Goal: Information Seeking & Learning: Learn about a topic

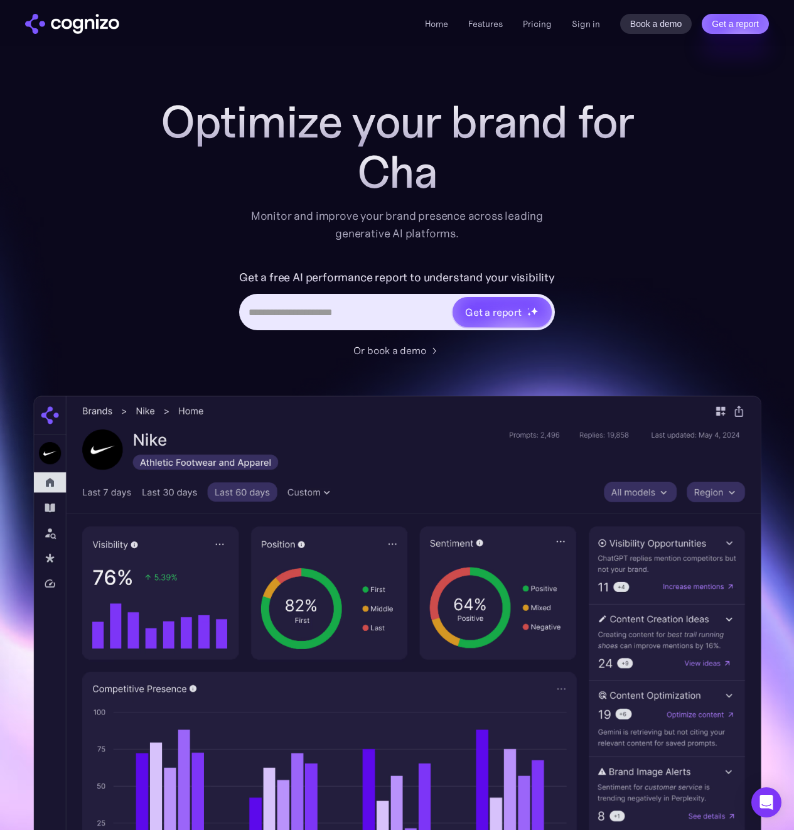
click at [549, 30] on li "Pricing" at bounding box center [537, 23] width 29 height 15
click at [547, 26] on link "Pricing" at bounding box center [537, 23] width 29 height 11
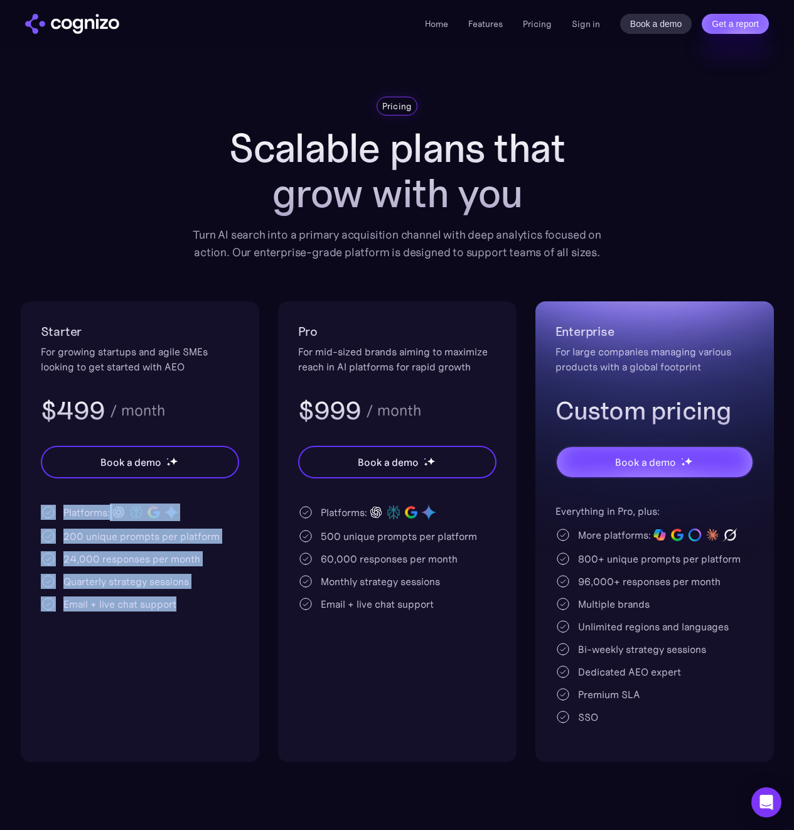
drag, startPoint x: 56, startPoint y: 508, endPoint x: 213, endPoint y: 620, distance: 193.0
click at [213, 620] on div "Starter For growing startups and agile SMEs looking to get started with AEO $49…" at bounding box center [140, 531] width 239 height 461
drag, startPoint x: 240, startPoint y: 648, endPoint x: -38, endPoint y: 500, distance: 314.5
click at [0, 500] on html "**********" at bounding box center [397, 415] width 794 height 830
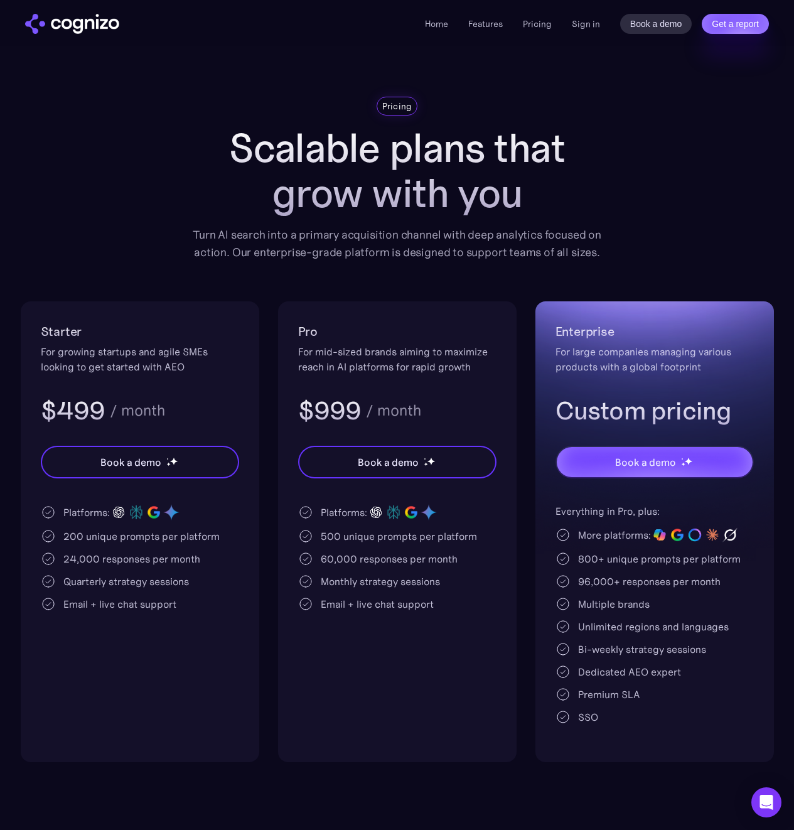
click at [48, 230] on div "Pricing Scalable plans that grow with you Turn AI search into a primary acquisi…" at bounding box center [397, 429] width 753 height 665
click at [45, 11] on div "Home Features Pricing Book a demo Get a report Sign in Book a demo Get a report" at bounding box center [397, 23] width 794 height 46
click at [70, 17] on img "home" at bounding box center [72, 24] width 94 height 20
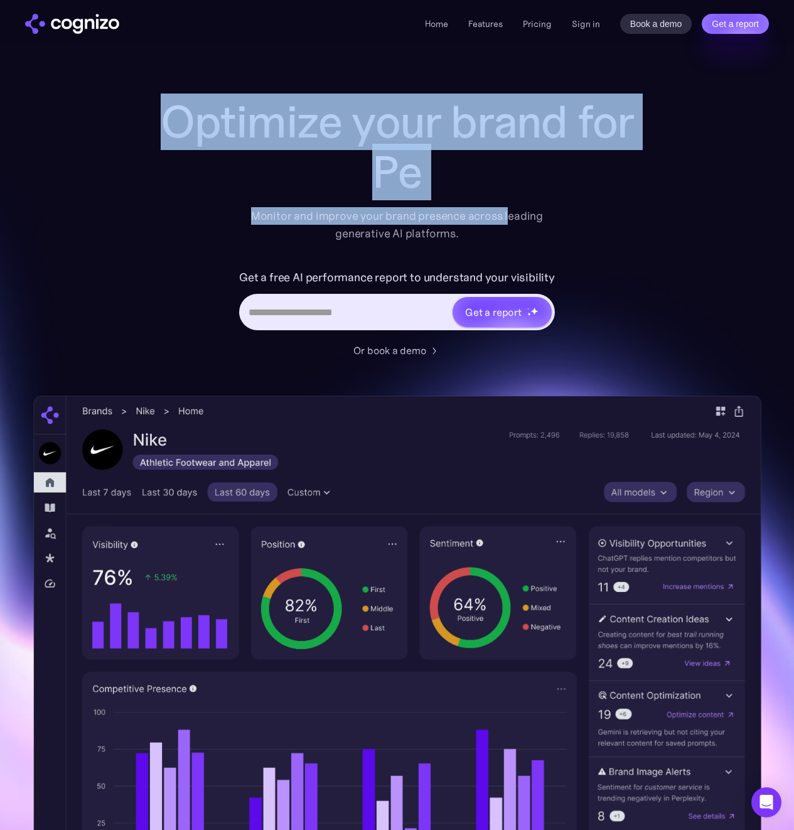
drag, startPoint x: 176, startPoint y: 119, endPoint x: 509, endPoint y: 209, distance: 344.6
click at [509, 209] on div "Optimize your brand for Pe Monitor and improve your brand presence across leadi…" at bounding box center [397, 170] width 502 height 146
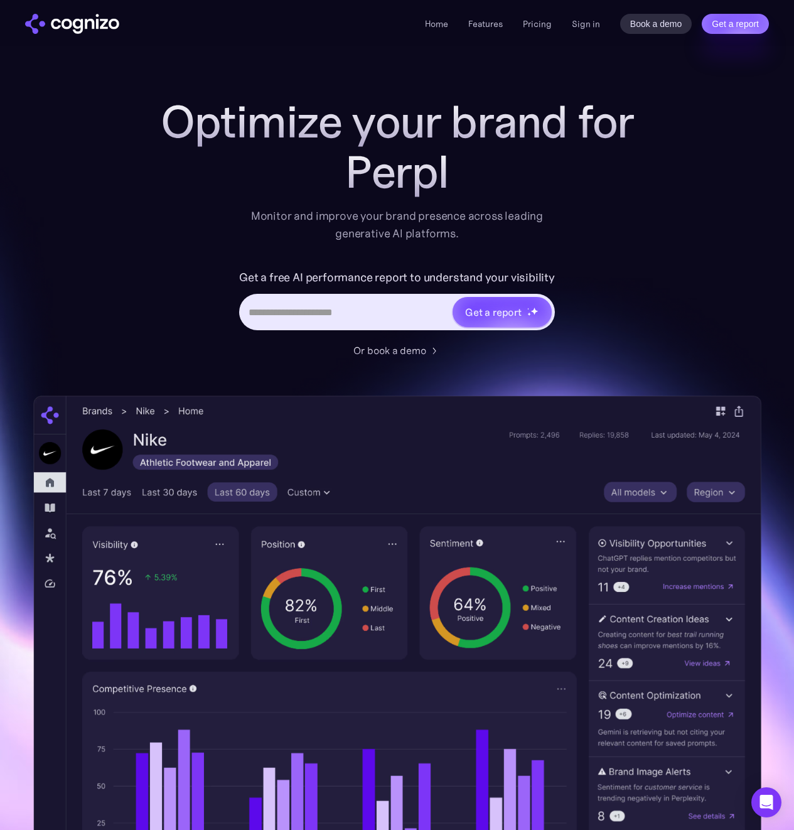
click at [544, 232] on div "Monitor and improve your brand presence across leading generative AI platforms." at bounding box center [397, 224] width 309 height 35
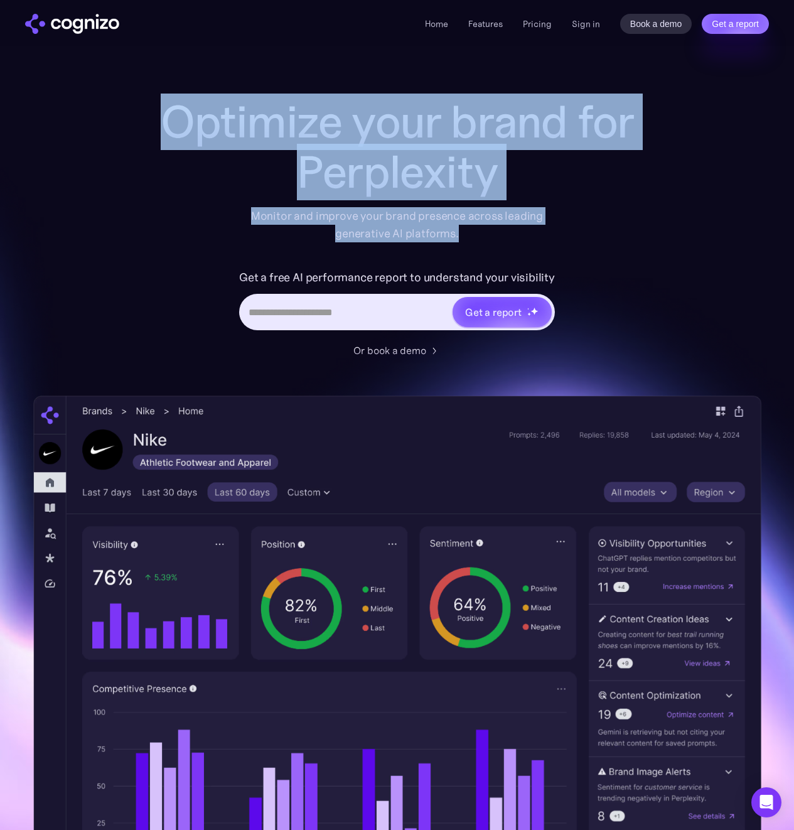
drag, startPoint x: 546, startPoint y: 234, endPoint x: 151, endPoint y: 106, distance: 415.6
click at [151, 106] on div "Optimize your brand for Perplexity Monitor and improve your brand presence acro…" at bounding box center [397, 170] width 502 height 146
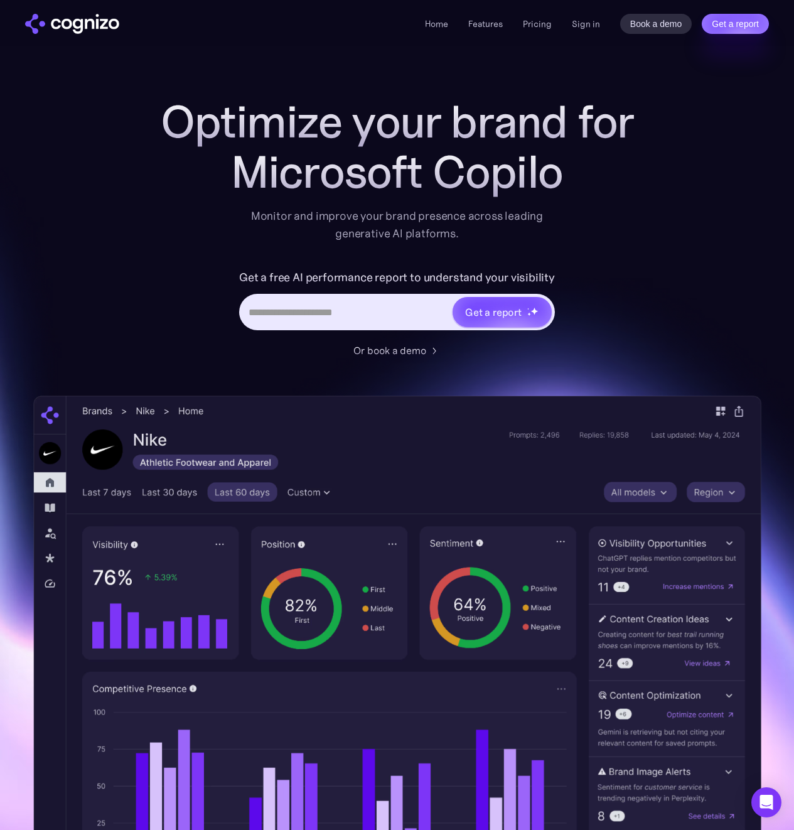
click at [579, 166] on div "Microsoft Copilot" at bounding box center [397, 172] width 502 height 50
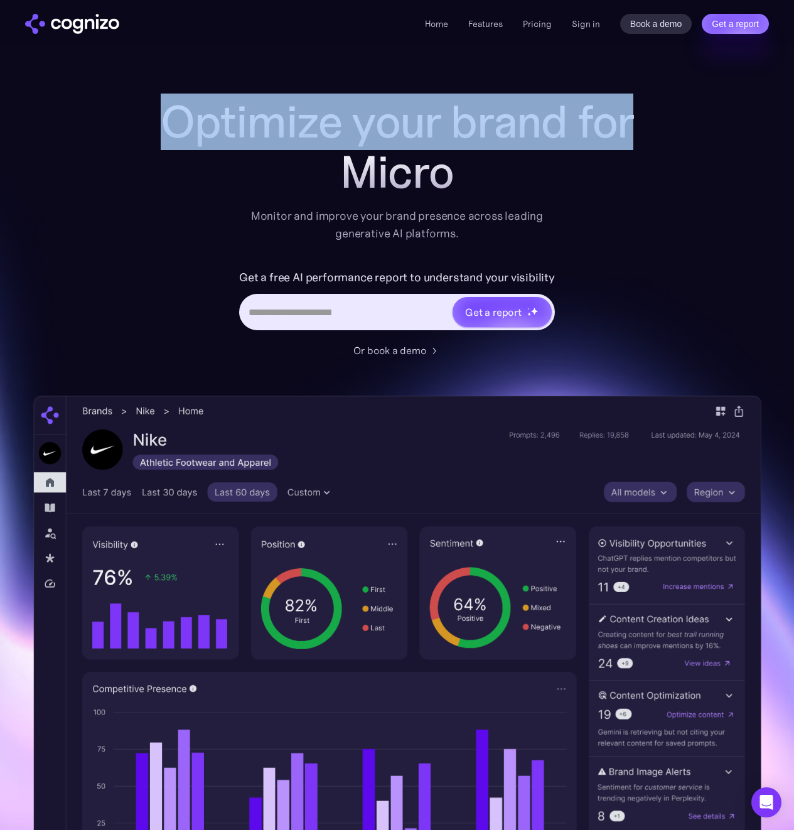
drag, startPoint x: 562, startPoint y: 186, endPoint x: 128, endPoint y: 121, distance: 438.5
click at [128, 121] on div "Optimize your brand for Micro Monitor and improve your brand presence across le…" at bounding box center [397, 509] width 728 height 825
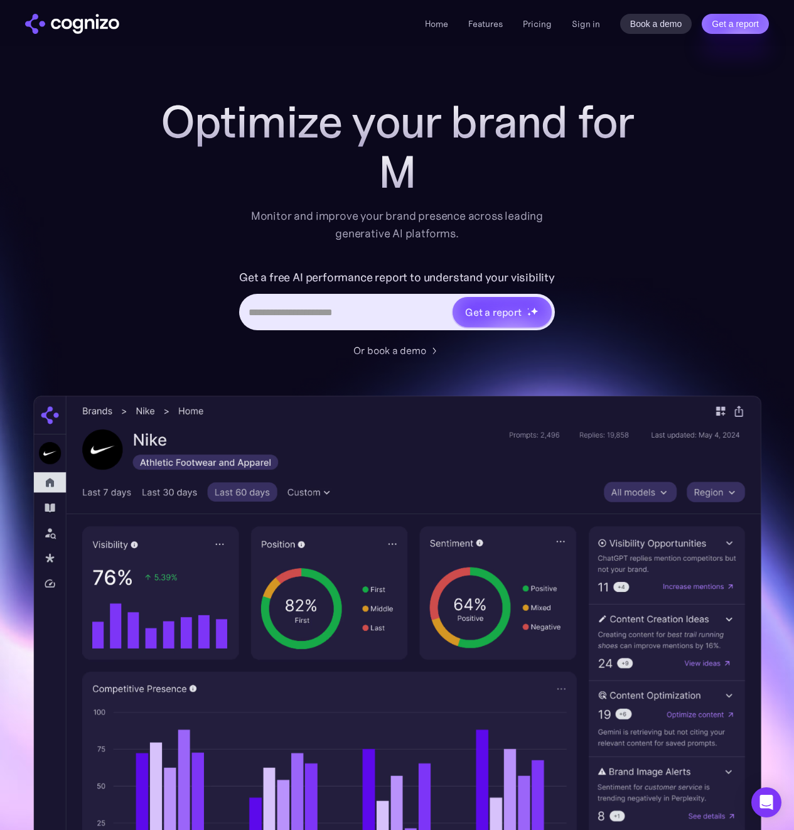
drag, startPoint x: 260, startPoint y: 155, endPoint x: 375, endPoint y: 173, distance: 116.2
click at [261, 155] on div "M" at bounding box center [397, 172] width 502 height 50
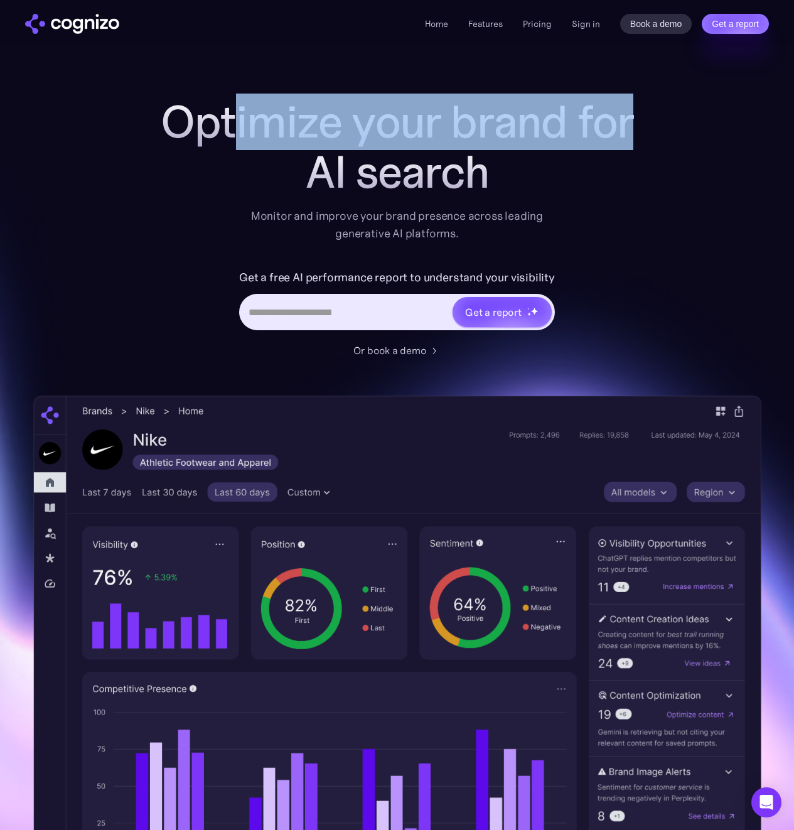
drag, startPoint x: 562, startPoint y: 178, endPoint x: 235, endPoint y: 121, distance: 332.0
click at [235, 121] on div "Optimize your brand for AI search" at bounding box center [397, 147] width 502 height 100
click at [238, 121] on h1 "Optimize your brand for" at bounding box center [397, 122] width 502 height 50
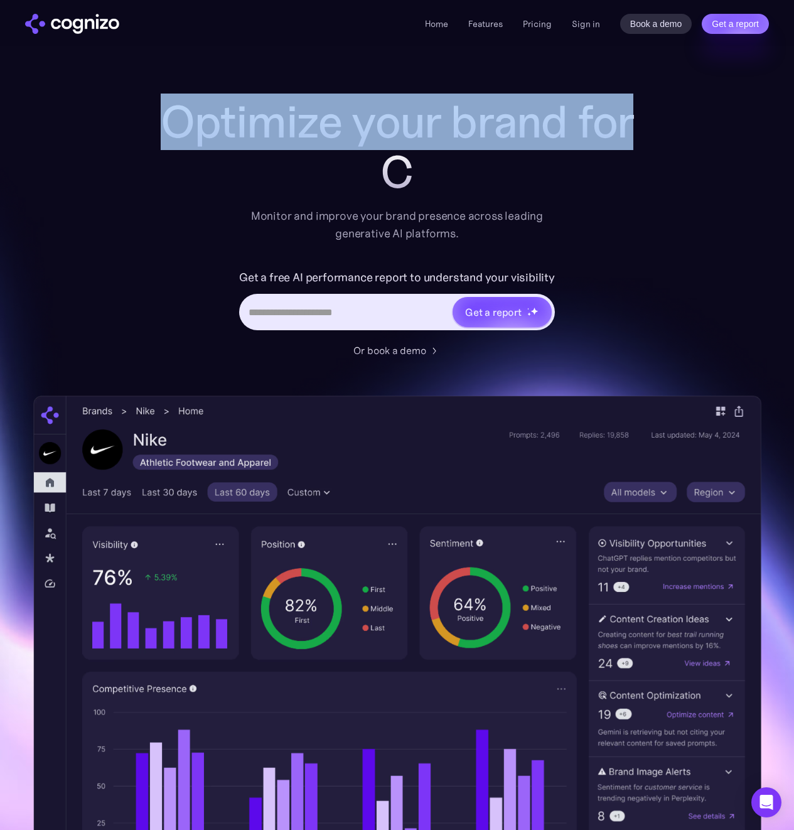
drag, startPoint x: 165, startPoint y: 119, endPoint x: 508, endPoint y: 186, distance: 349.2
click at [508, 186] on div "Optimize your brand for C" at bounding box center [397, 147] width 502 height 100
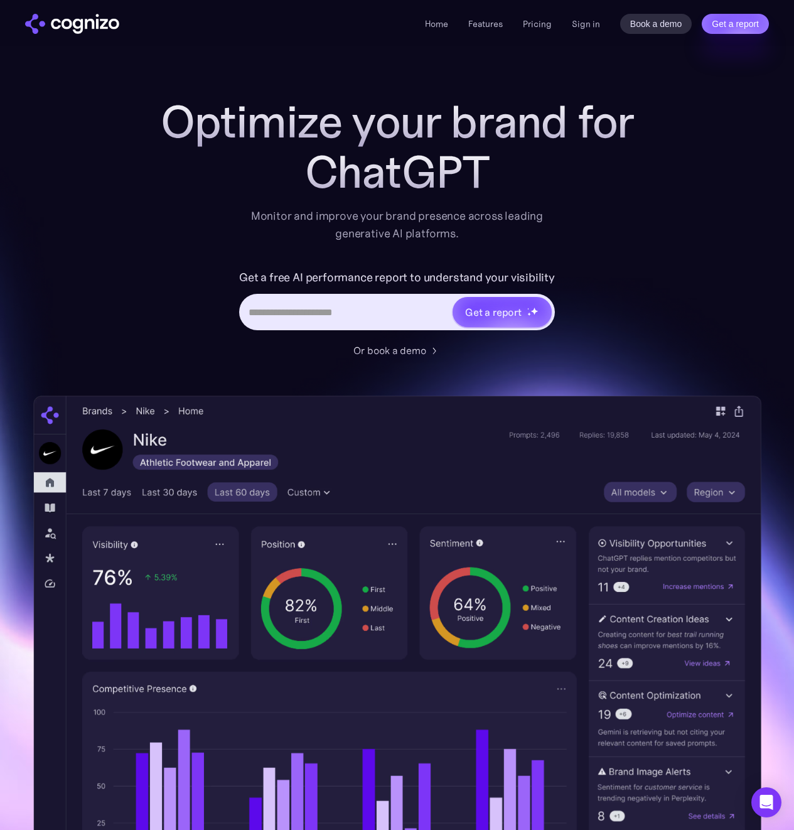
click at [517, 188] on div "ChatGPT" at bounding box center [397, 172] width 502 height 50
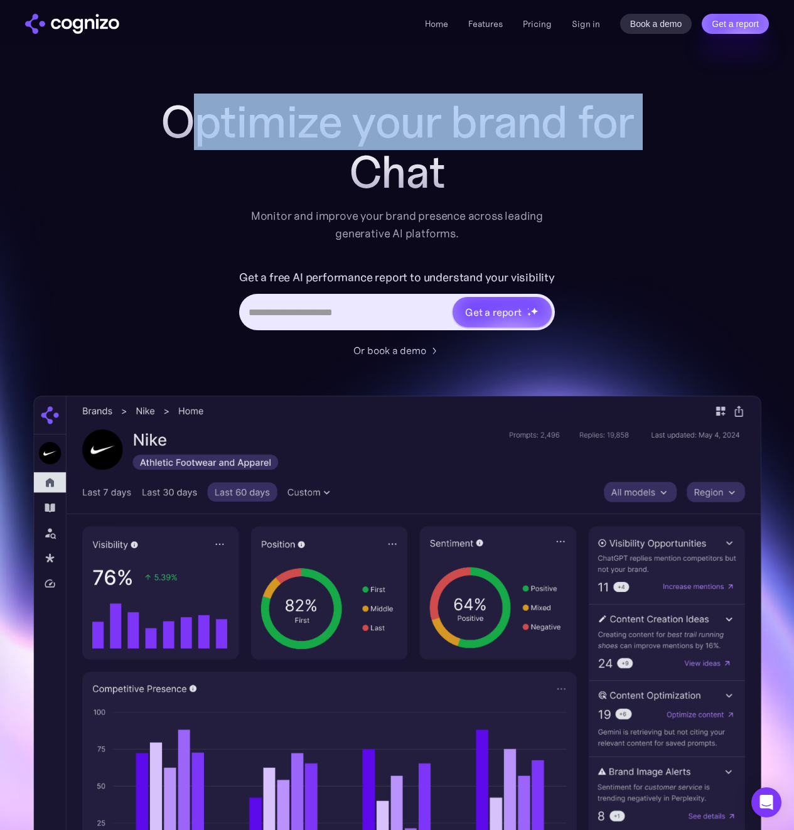
drag, startPoint x: 527, startPoint y: 191, endPoint x: 206, endPoint y: 127, distance: 327.2
click at [206, 127] on div "Optimize your brand for Chat" at bounding box center [397, 147] width 502 height 100
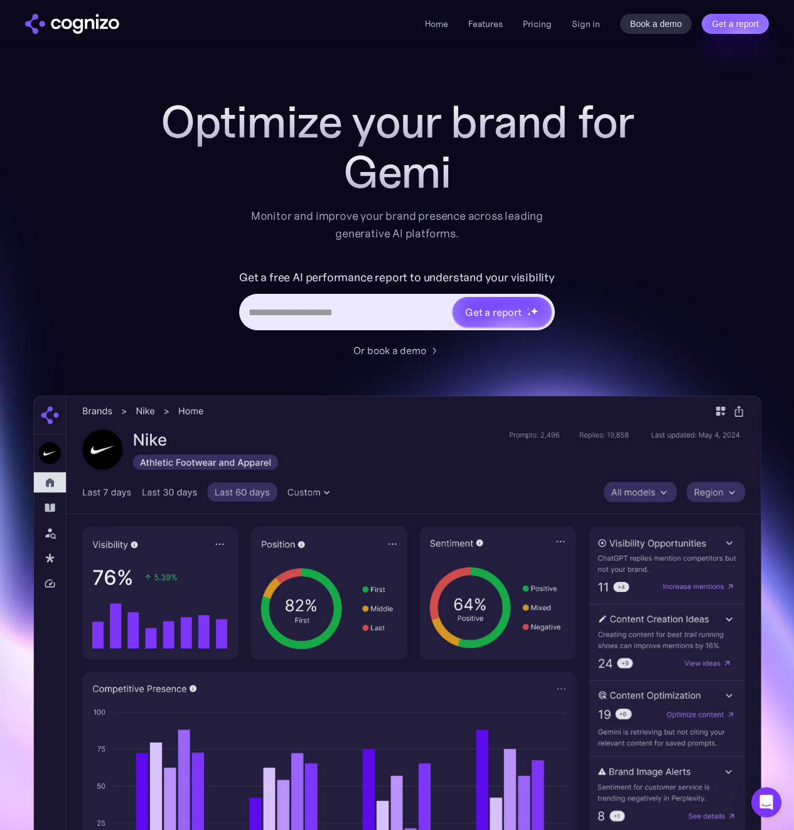
click at [385, 155] on div "Gemi" at bounding box center [397, 172] width 502 height 50
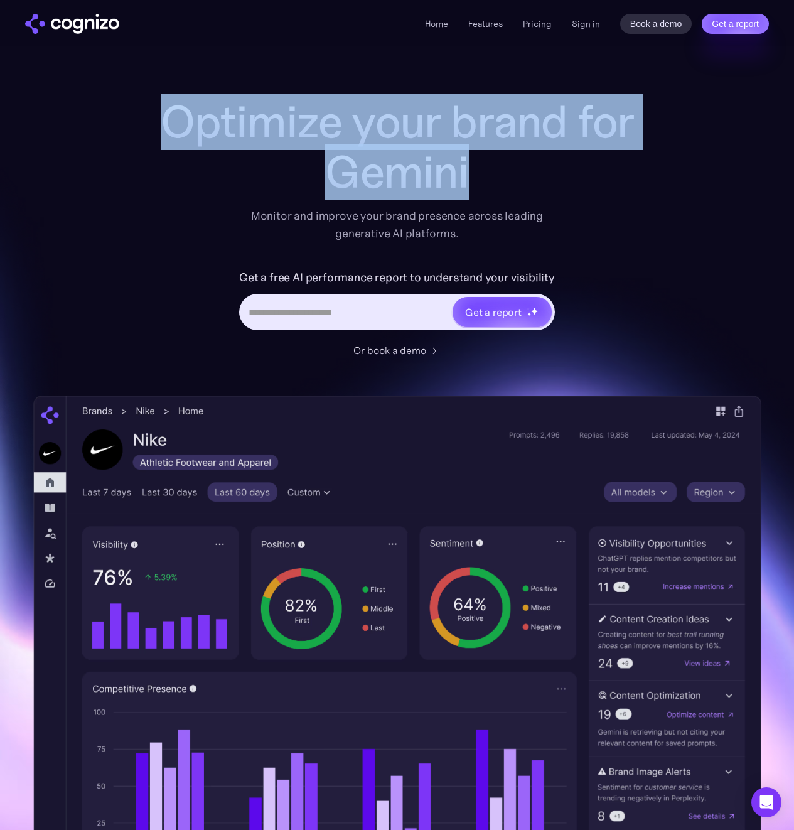
drag, startPoint x: 451, startPoint y: 180, endPoint x: 162, endPoint y: 111, distance: 297.5
click at [162, 111] on div "Optimize your brand for Gemini" at bounding box center [397, 147] width 502 height 100
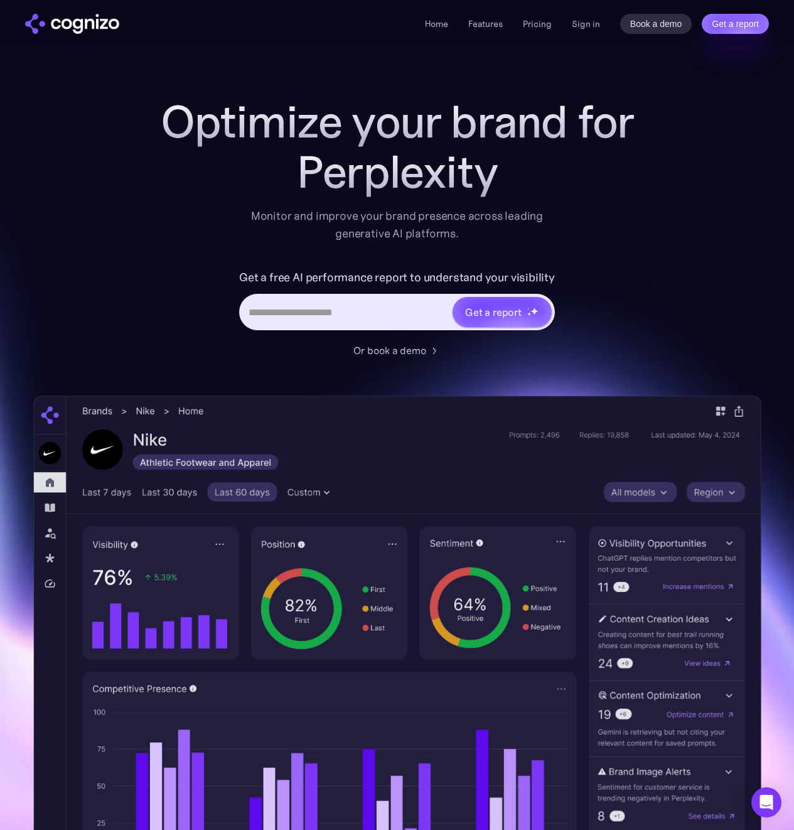
click at [528, 165] on div "Perplexity" at bounding box center [397, 172] width 502 height 50
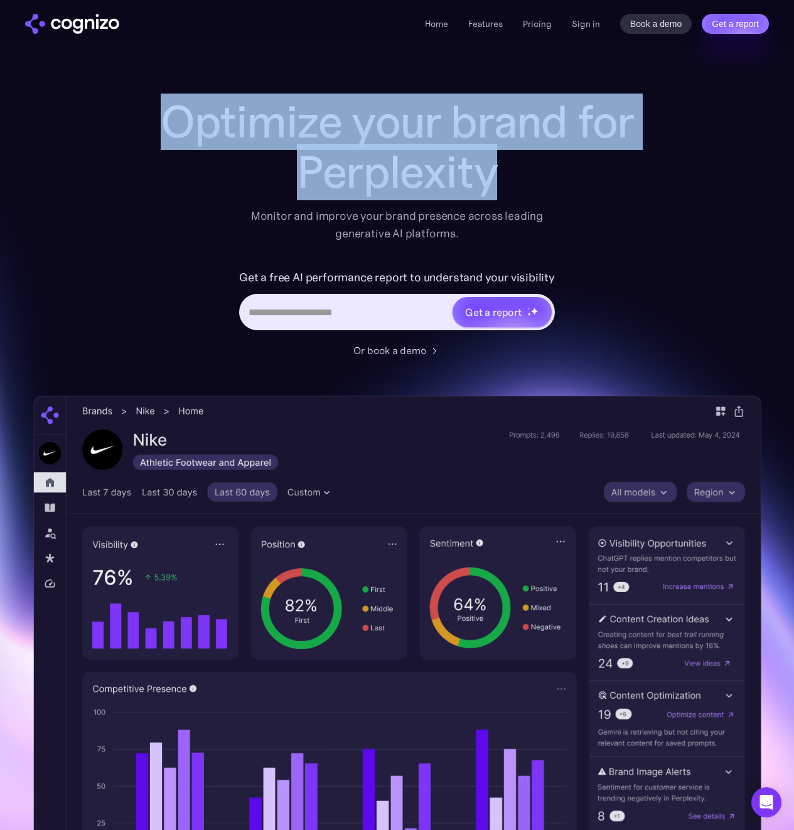
drag, startPoint x: 594, startPoint y: 183, endPoint x: 139, endPoint y: 109, distance: 461.0
click at [139, 109] on div "Optimize your brand for Perplexity Monitor and improve your brand presence acro…" at bounding box center [397, 509] width 728 height 825
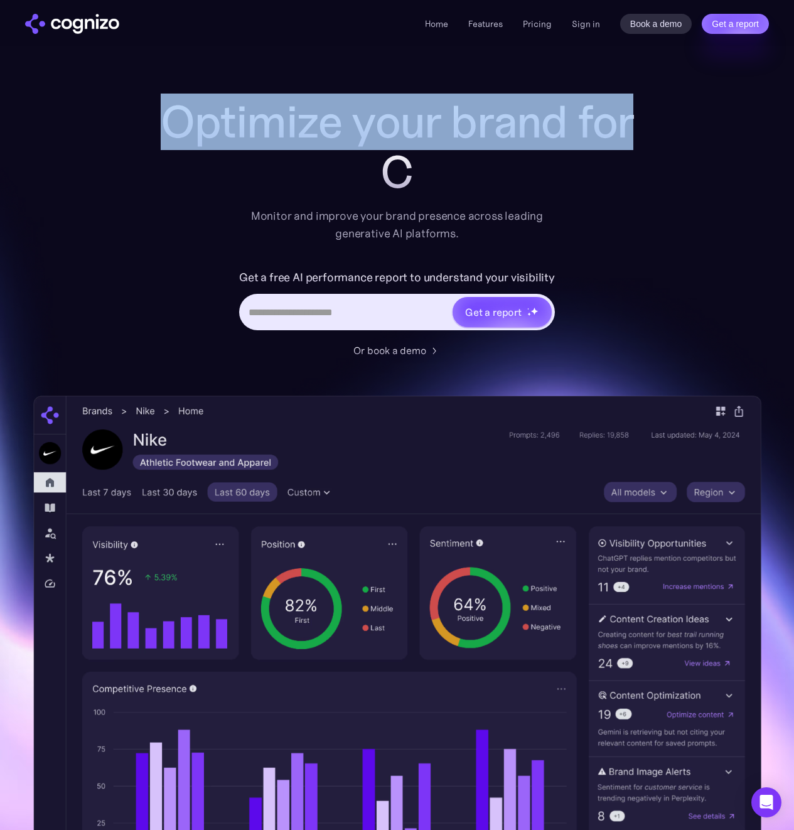
click at [141, 109] on div "Optimize your brand for C Monitor and improve your brand presence across leadin…" at bounding box center [397, 509] width 728 height 825
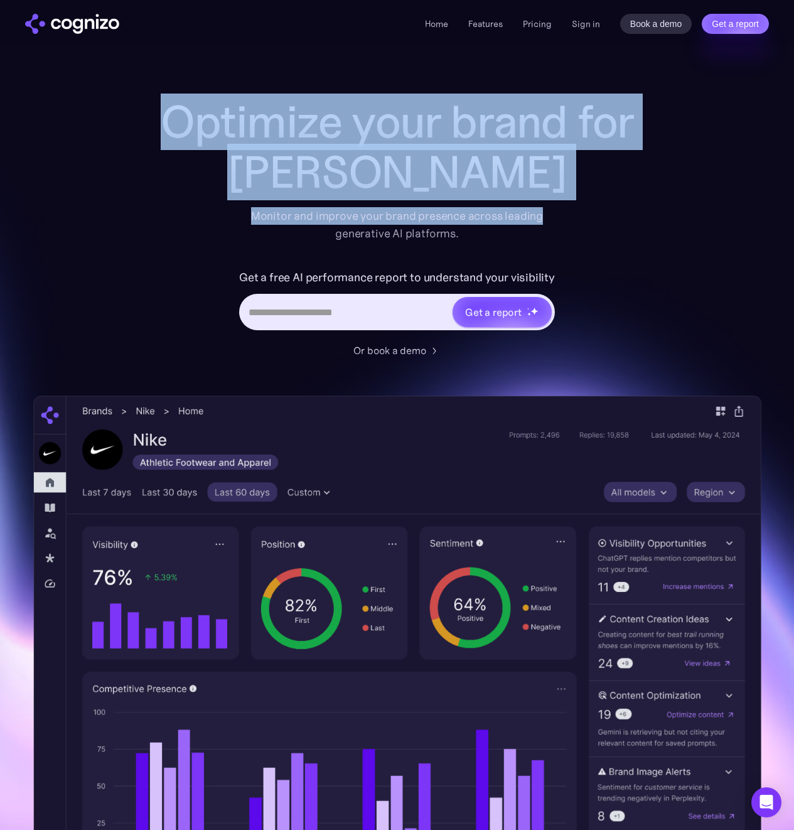
drag, startPoint x: 261, startPoint y: 142, endPoint x: 540, endPoint y: 208, distance: 287.1
click at [540, 208] on div "Optimize your brand for Claude Monitor and improve your brand presence across l…" at bounding box center [397, 170] width 502 height 146
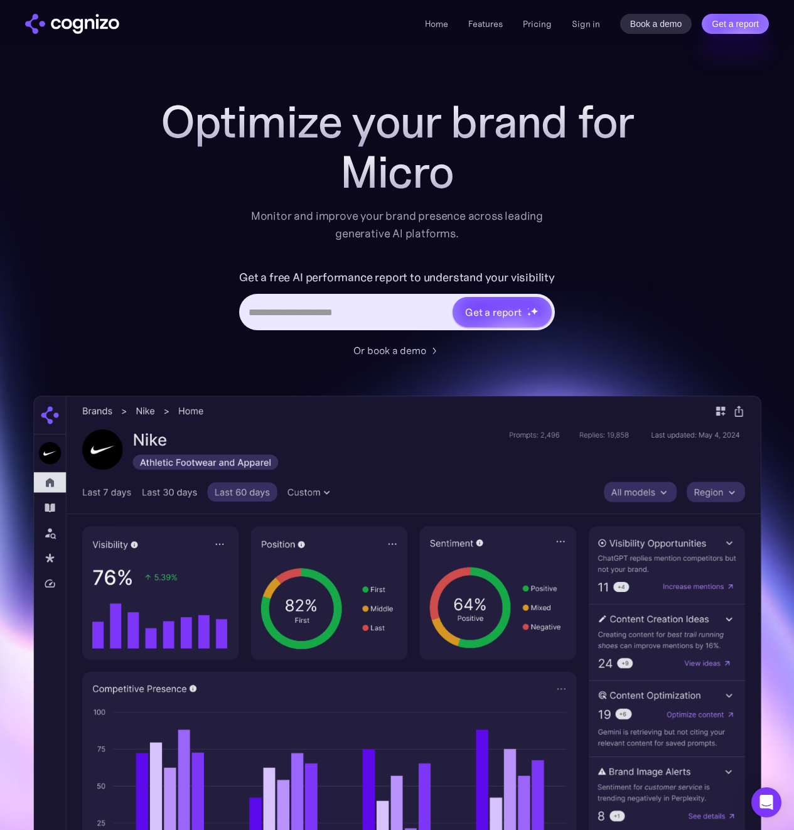
click at [457, 242] on div "Optimize your brand for Micro Monitor and improve your brand presence across le…" at bounding box center [397, 227] width 502 height 261
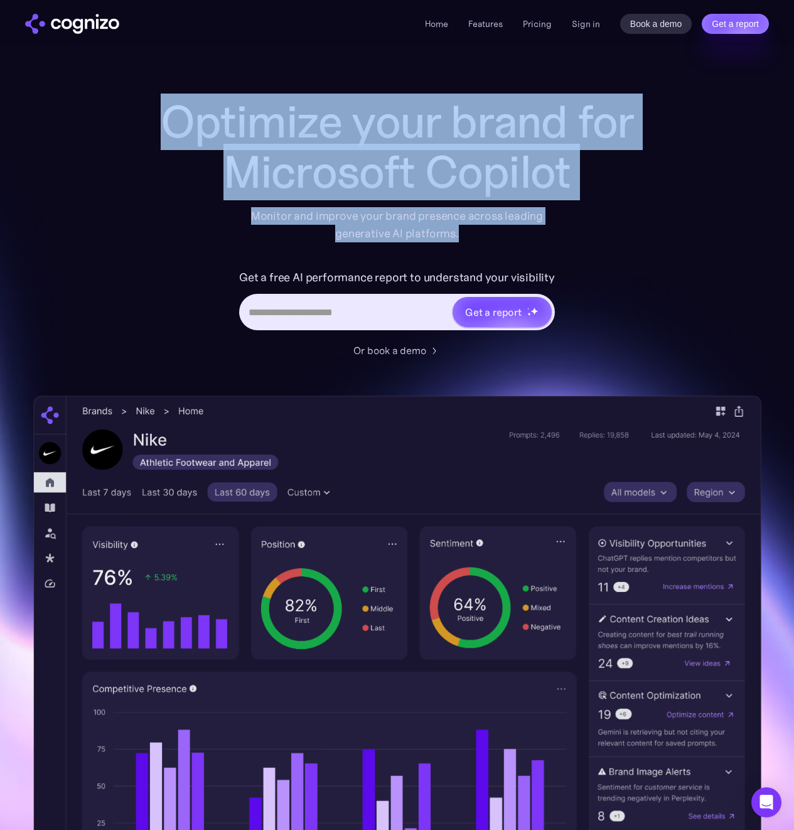
drag, startPoint x: 475, startPoint y: 242, endPoint x: 64, endPoint y: 85, distance: 439.8
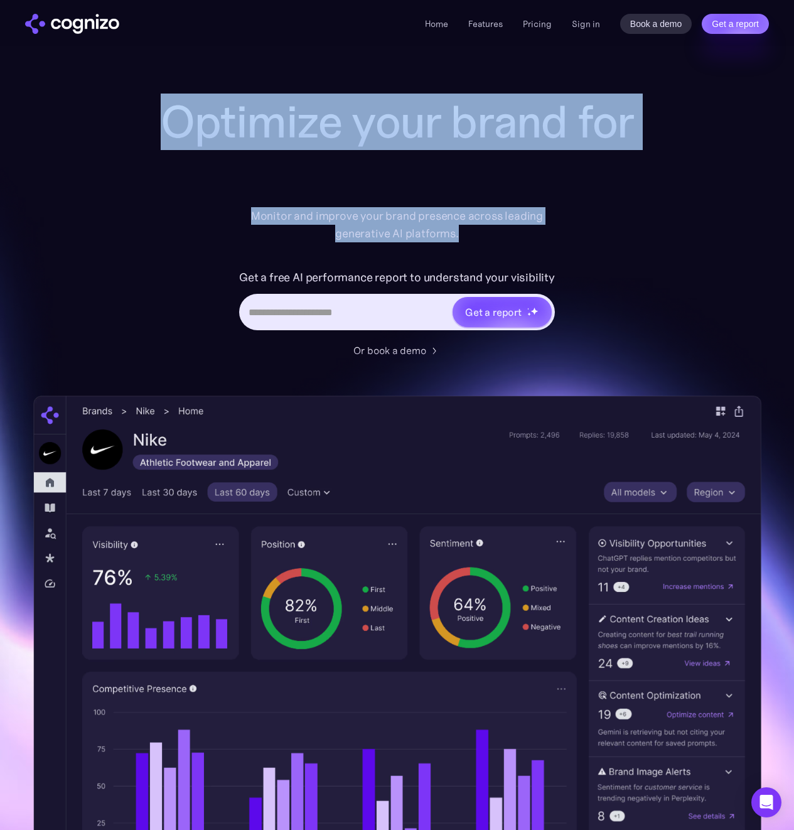
click at [146, 337] on div "Get a free AI performance report to understand your visibility Get a report" at bounding box center [397, 304] width 502 height 75
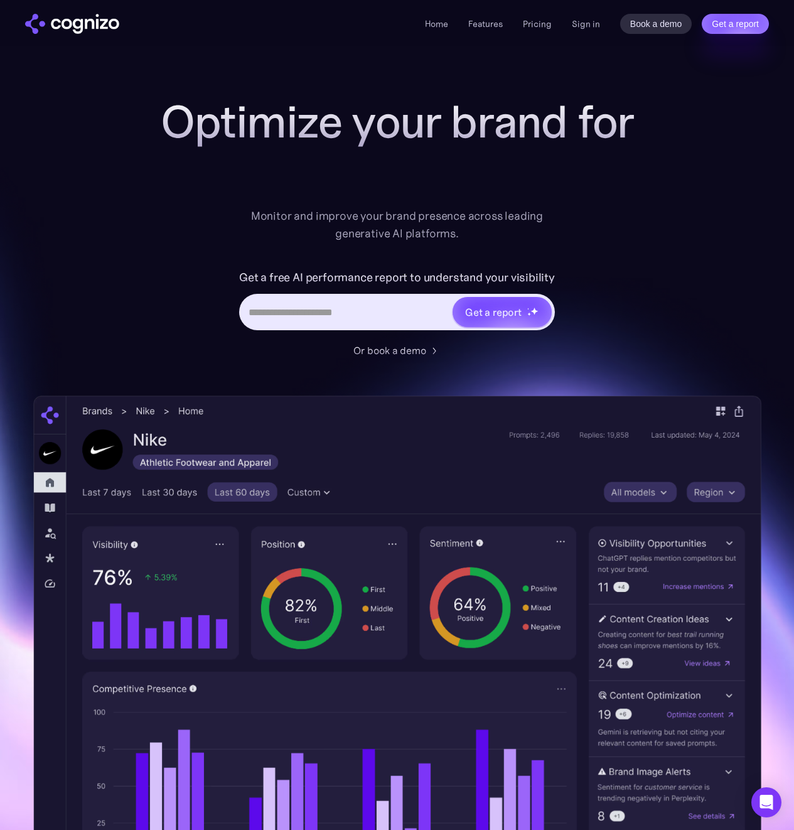
click at [146, 337] on div "Get a free AI performance report to understand your visibility Get a report" at bounding box center [397, 304] width 502 height 75
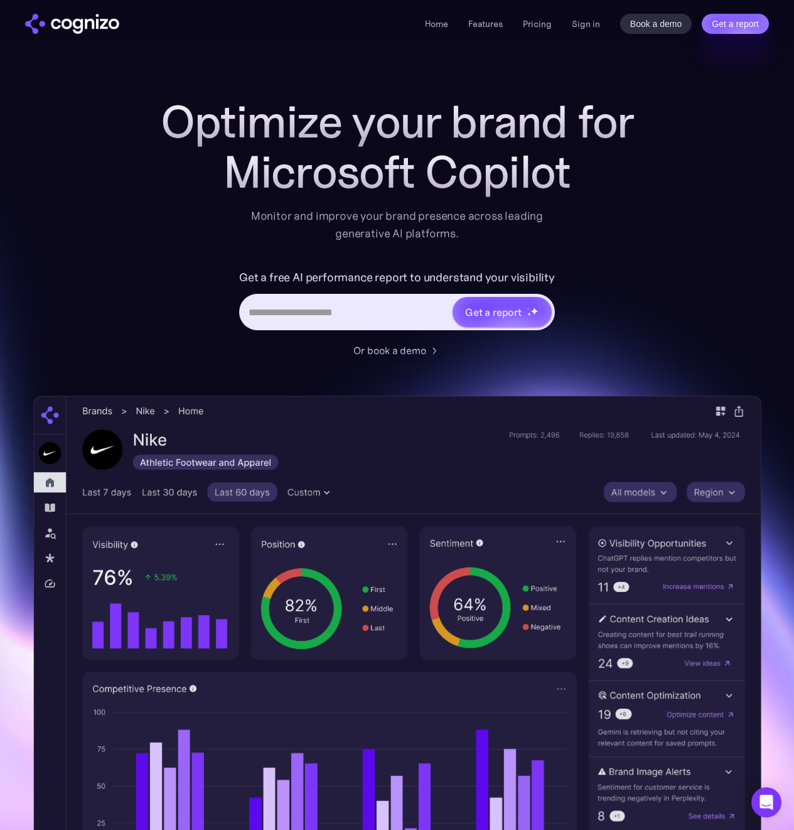
click at [594, 277] on div "Get a free AI performance report to understand your visibility Get a report" at bounding box center [397, 304] width 502 height 75
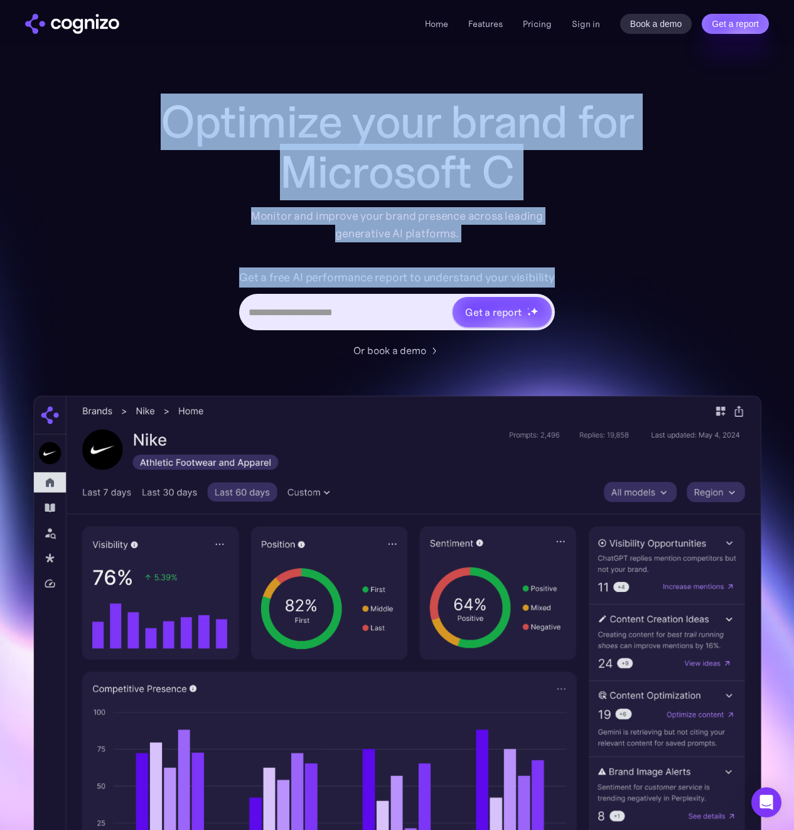
drag, startPoint x: 574, startPoint y: 281, endPoint x: 137, endPoint y: 108, distance: 470.3
click at [137, 108] on div "Optimize your brand for Microsoft C Monitor and improve your brand presence acr…" at bounding box center [397, 509] width 728 height 825
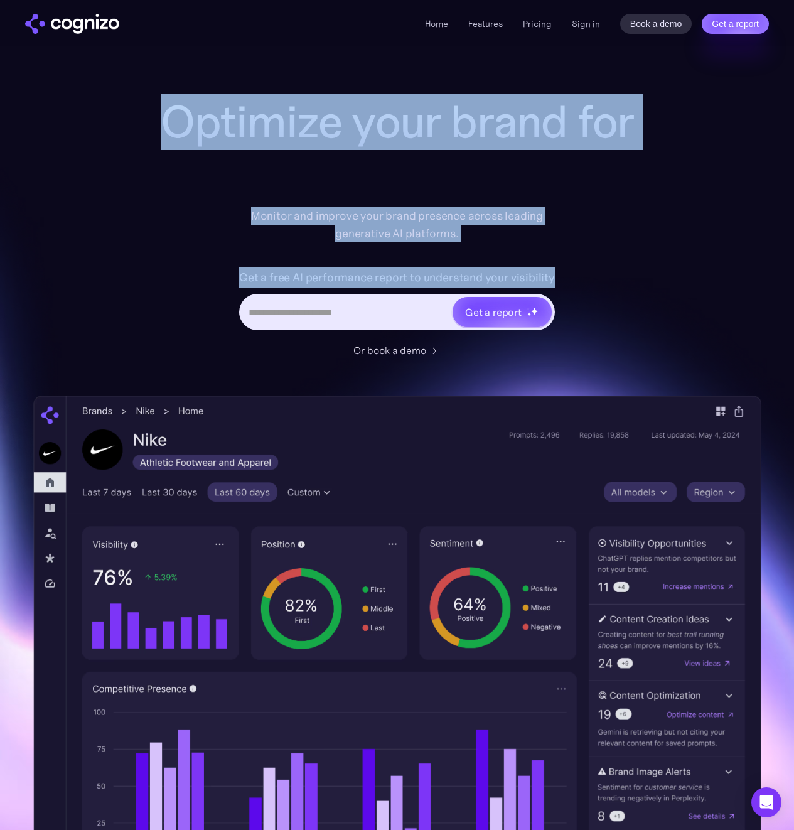
click at [137, 108] on div "Optimize your brand for Monitor and improve your brand presence across leading …" at bounding box center [397, 509] width 728 height 825
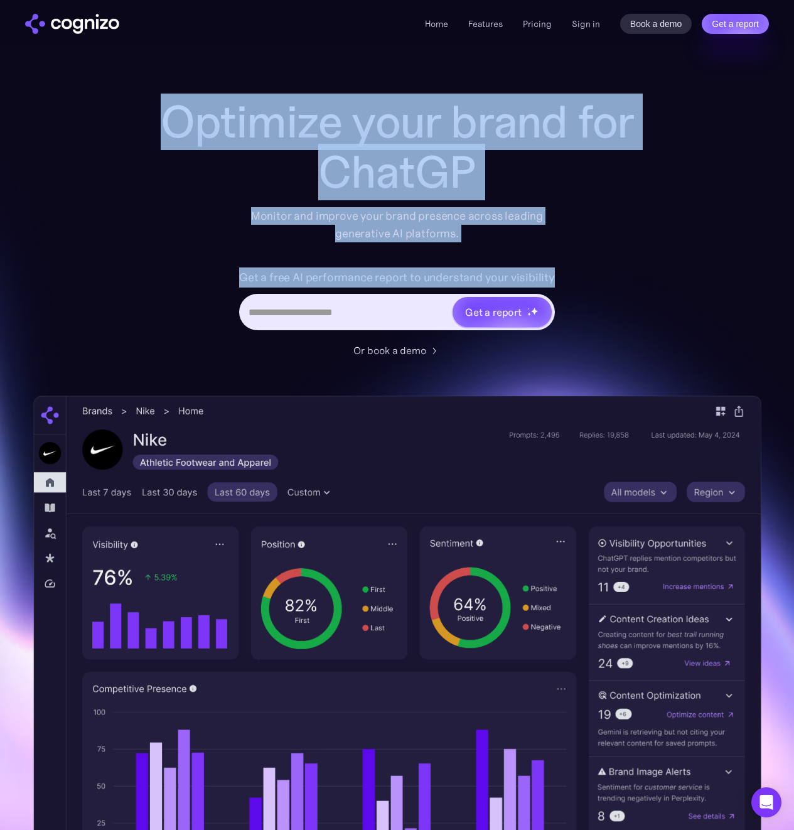
drag, startPoint x: 137, startPoint y: 108, endPoint x: 586, endPoint y: 281, distance: 481.1
click at [586, 281] on div "Optimize your brand for ChatGP Monitor and improve your brand presence across l…" at bounding box center [397, 509] width 728 height 825
click at [586, 281] on div "Get a free AI performance report to understand your visibility Get a report" at bounding box center [397, 304] width 502 height 75
drag, startPoint x: 589, startPoint y: 282, endPoint x: 156, endPoint y: 114, distance: 464.3
click at [156, 114] on div "Optimize your brand for ChatGPT Monitor and improve your brand presence across …" at bounding box center [397, 227] width 502 height 261
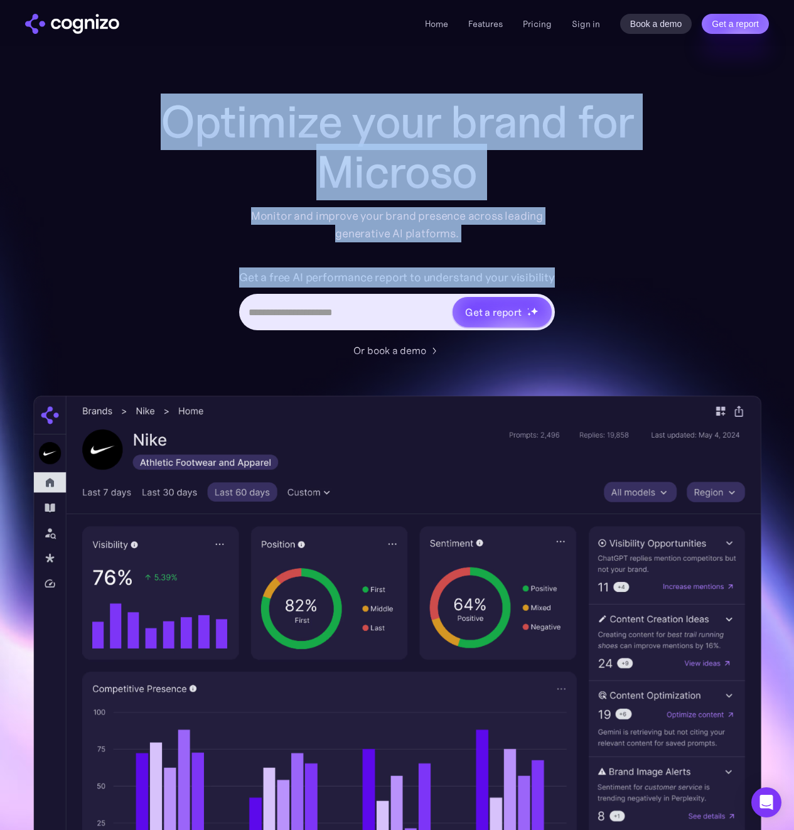
click at [130, 210] on div "Optimize your brand for Microso Monitor and improve your brand presence across …" at bounding box center [397, 509] width 728 height 825
